Goal: Communication & Community: Answer question/provide support

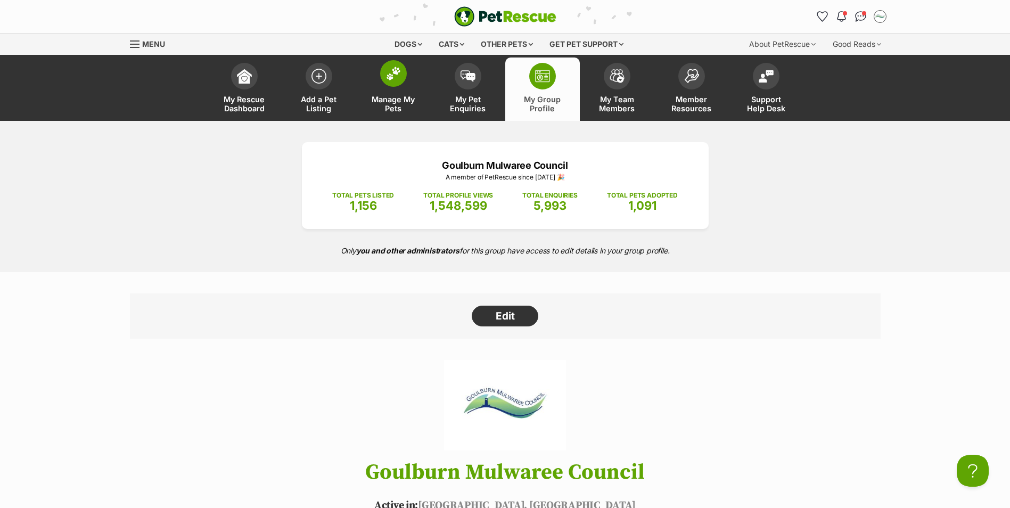
click at [405, 83] on link "Manage My Pets" at bounding box center [393, 89] width 75 height 63
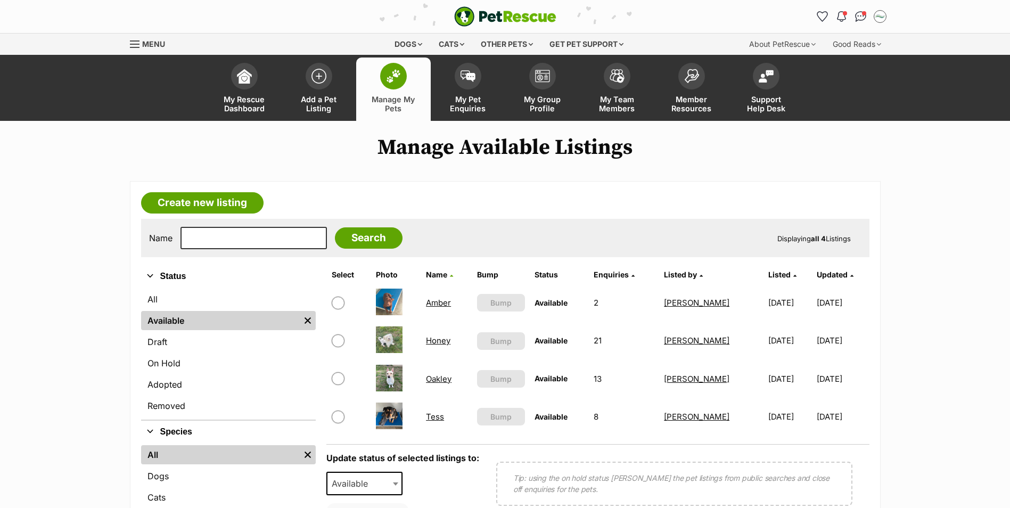
click at [431, 382] on link "Oakley" at bounding box center [439, 379] width 26 height 10
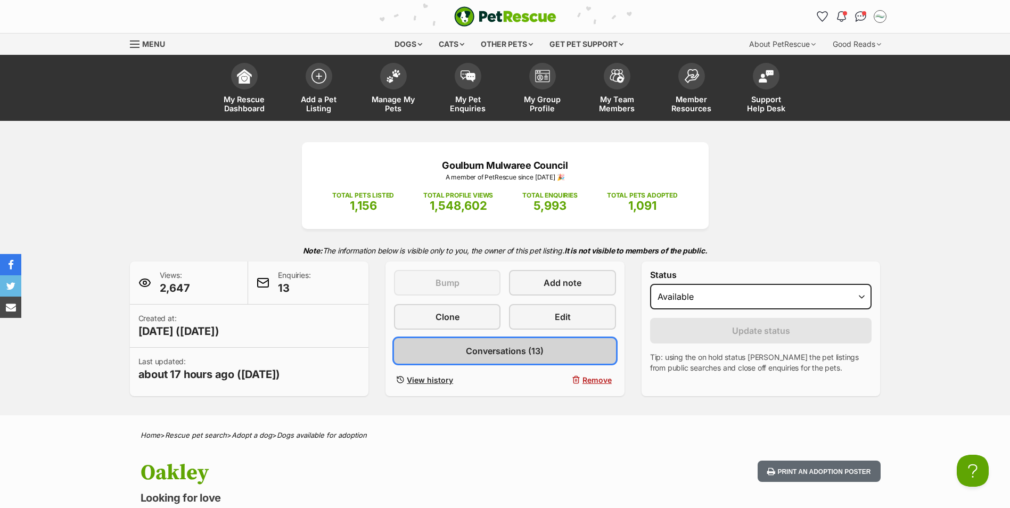
click at [522, 353] on span "Conversations (13)" at bounding box center [505, 351] width 78 height 13
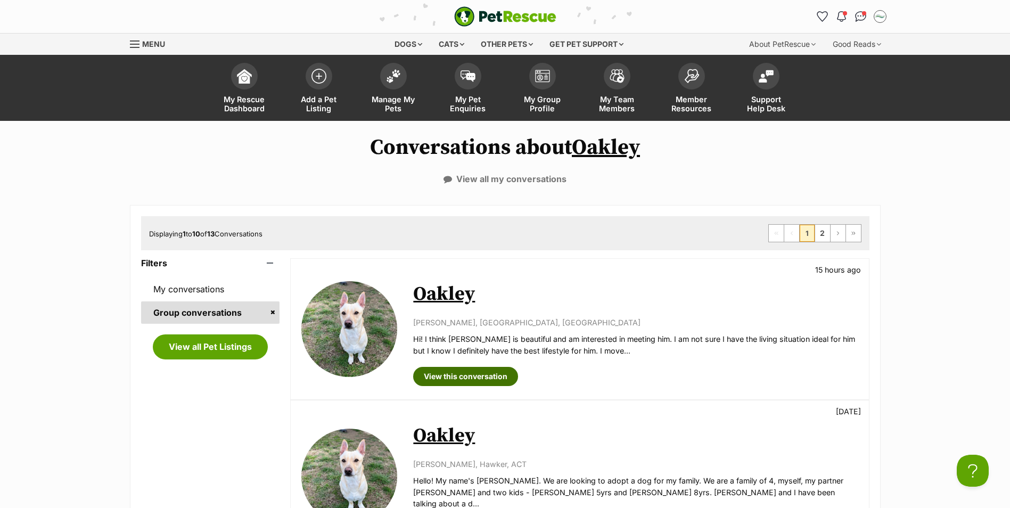
click at [472, 374] on link "View this conversation" at bounding box center [465, 376] width 105 height 19
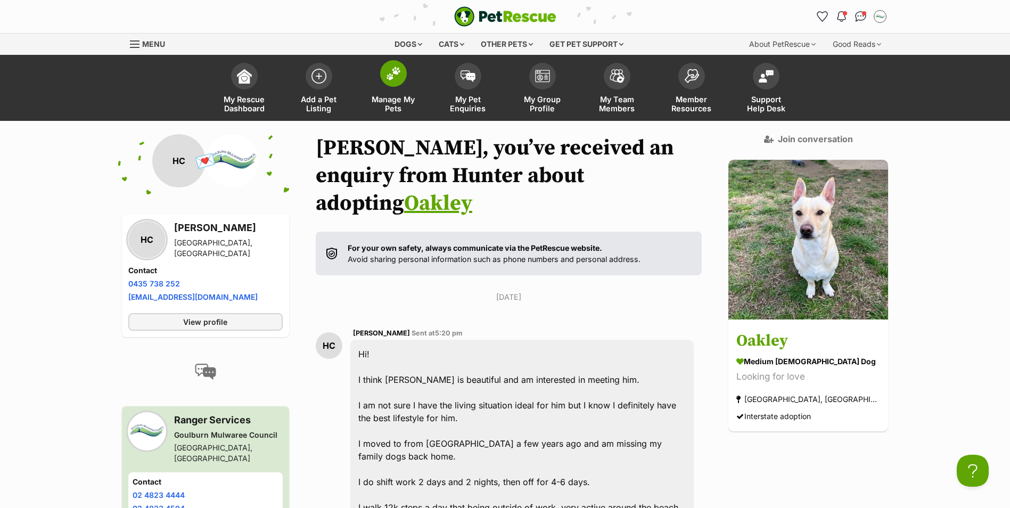
click at [401, 72] on img at bounding box center [393, 74] width 15 height 14
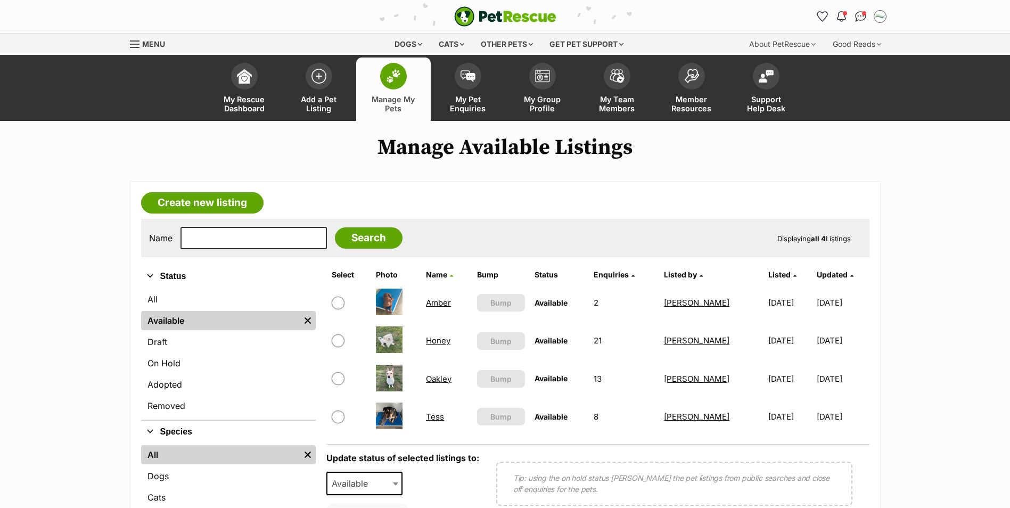
click at [438, 344] on link "Honey" at bounding box center [438, 341] width 24 height 10
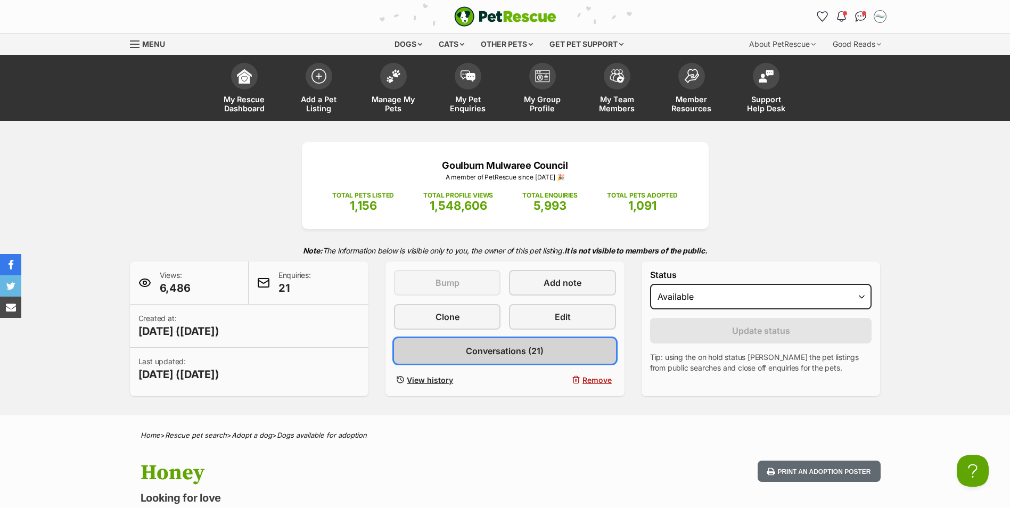
click at [523, 356] on span "Conversations (21)" at bounding box center [505, 351] width 78 height 13
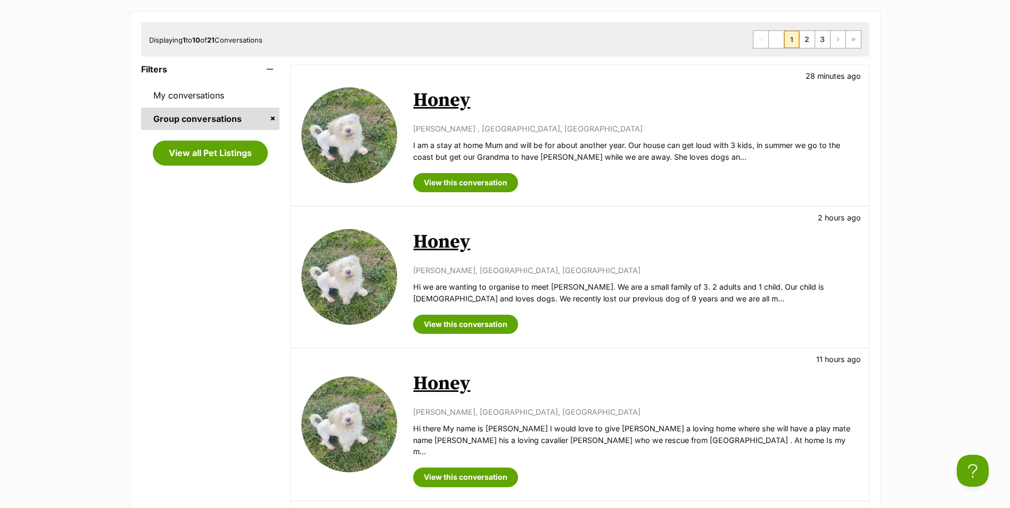
scroll to position [213, 0]
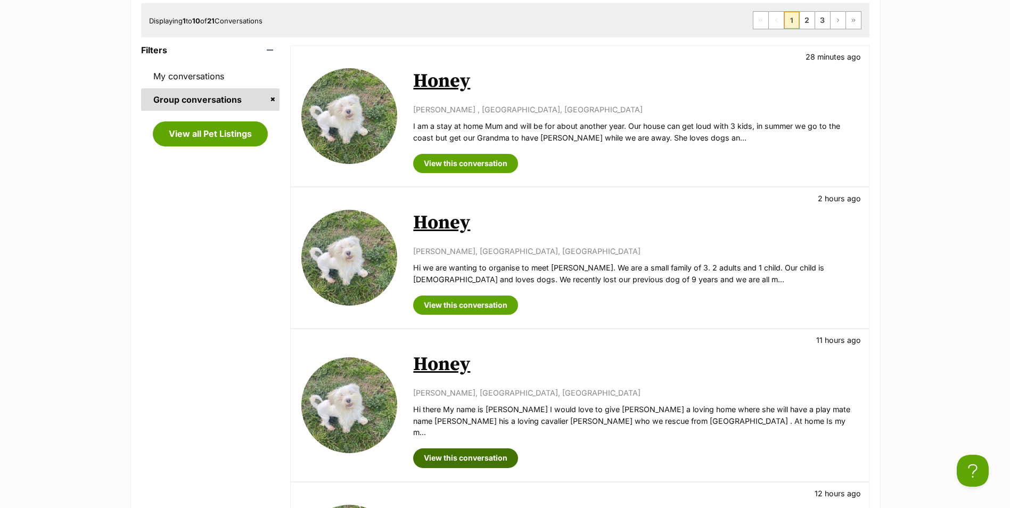
click at [489, 448] on link "View this conversation" at bounding box center [465, 457] width 105 height 19
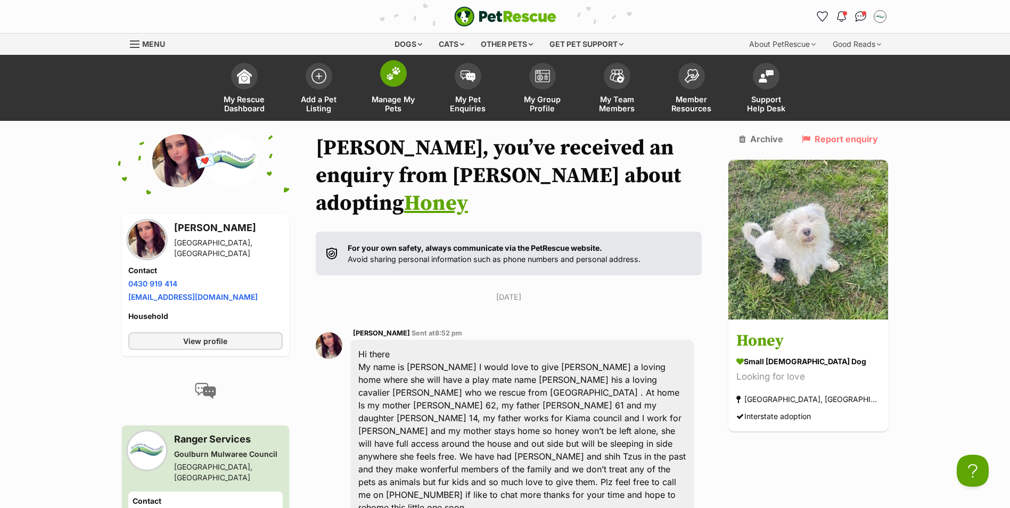
click at [397, 80] on img at bounding box center [393, 74] width 15 height 14
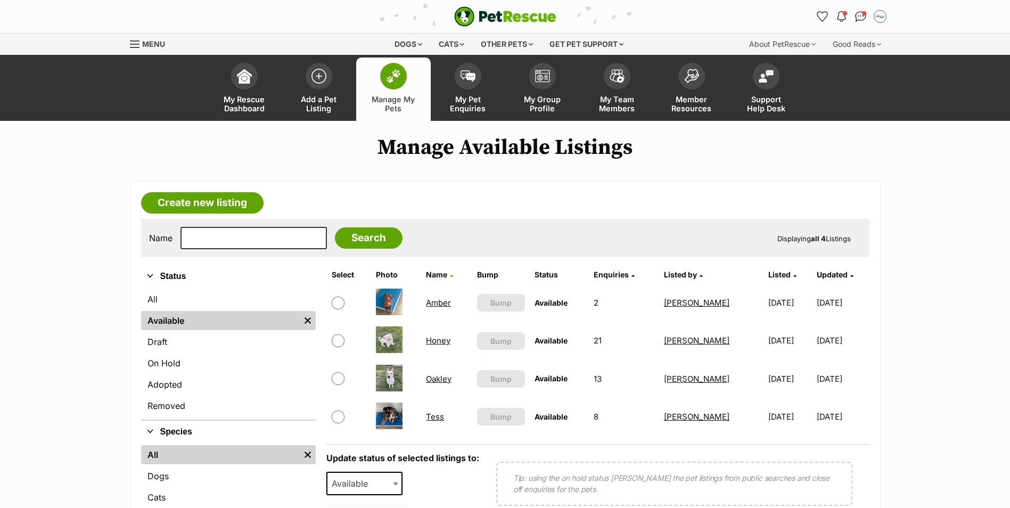
click at [440, 340] on link "Honey" at bounding box center [438, 341] width 24 height 10
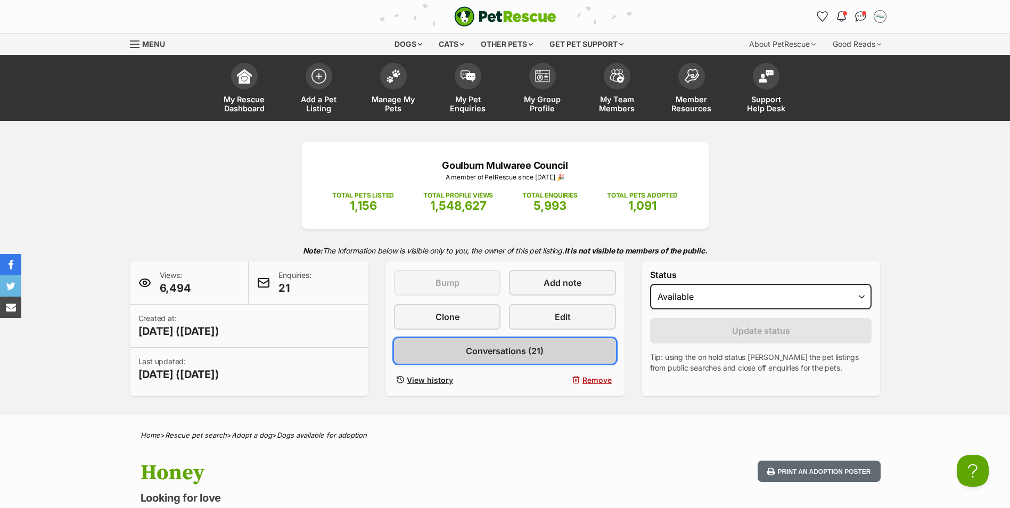
click at [506, 350] on span "Conversations (21)" at bounding box center [505, 351] width 78 height 13
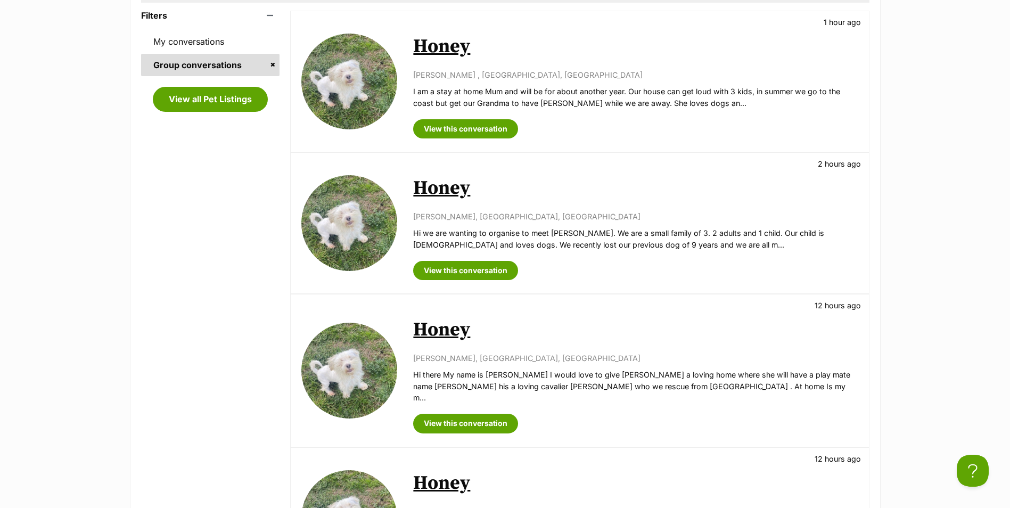
scroll to position [266, 0]
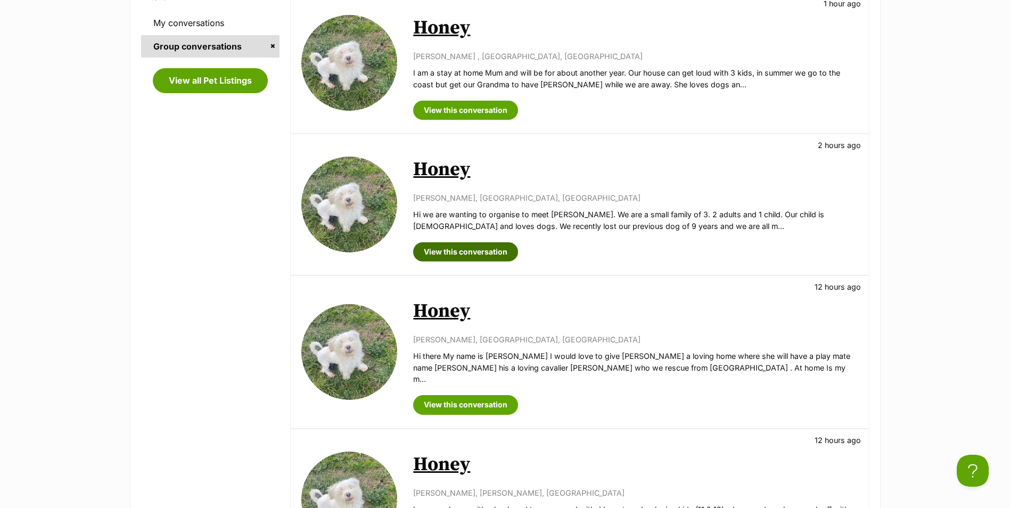
click at [467, 250] on link "View this conversation" at bounding box center [465, 251] width 105 height 19
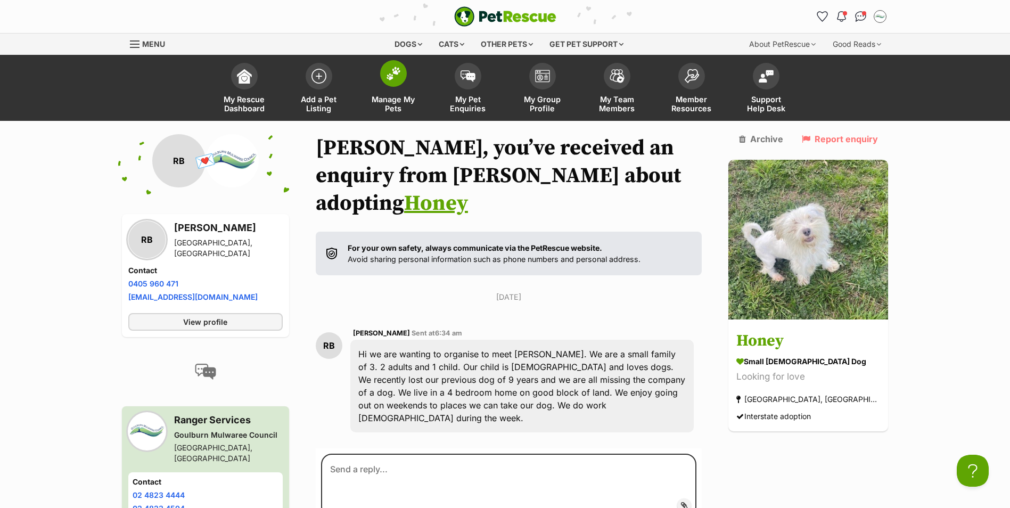
click at [395, 77] on img at bounding box center [393, 74] width 15 height 14
